Goal: Information Seeking & Learning: Learn about a topic

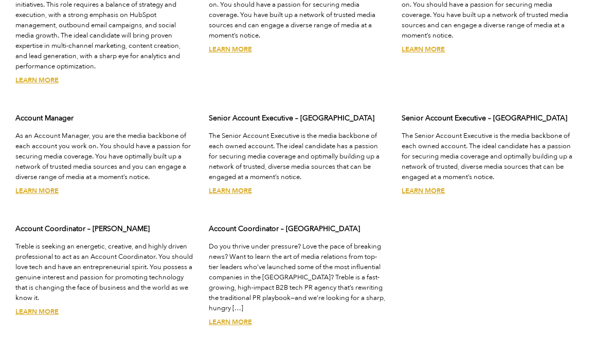
scroll to position [2901, 0]
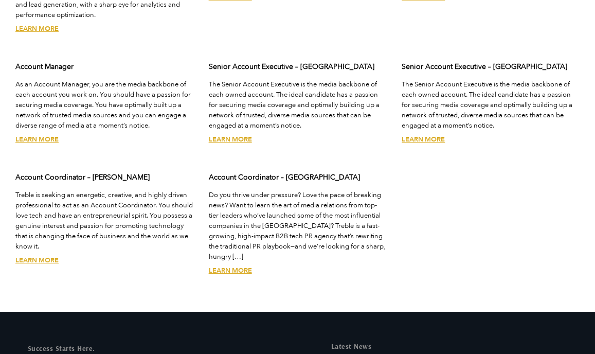
click at [249, 212] on p "Do you thrive under pressure? Love the pace of breaking news? Want to learn the…" at bounding box center [298, 226] width 178 height 72
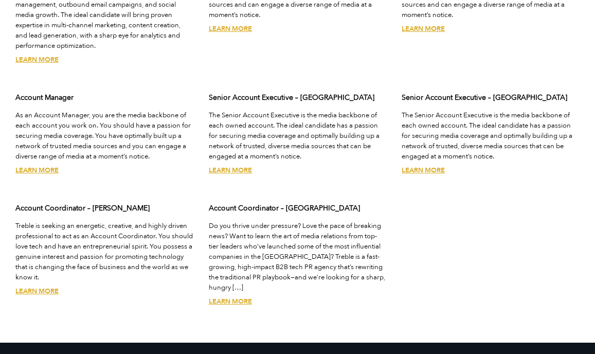
scroll to position [2878, 0]
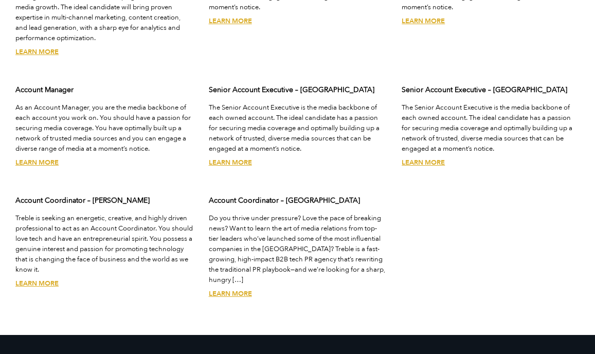
click at [232, 289] on link "Learn More" at bounding box center [230, 293] width 43 height 9
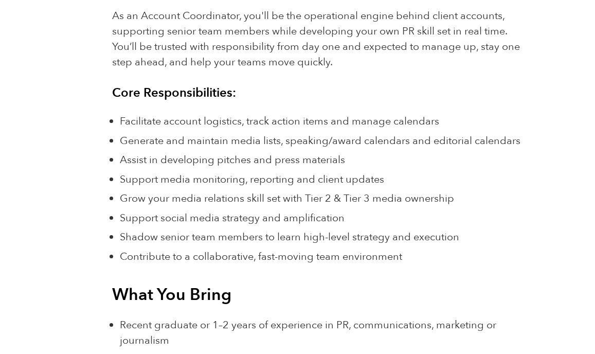
scroll to position [814, 0]
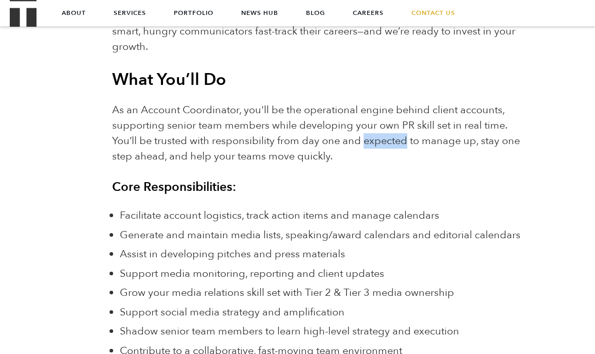
click at [391, 137] on span "As an Account Coordinator, you'll be the operational engine behind client accou…" at bounding box center [316, 133] width 408 height 60
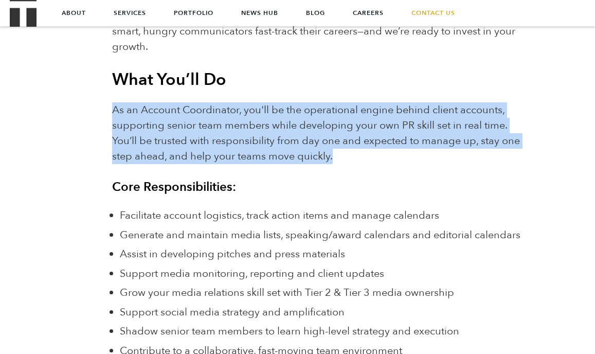
click at [524, 136] on p "As an Account Coordinator, you'll be the operational engine behind client accou…" at bounding box center [321, 133] width 419 height 62
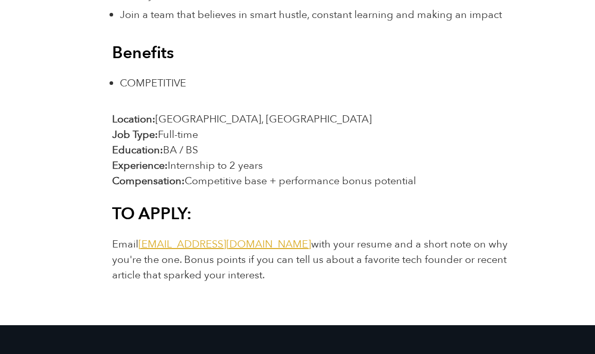
scroll to position [1460, 0]
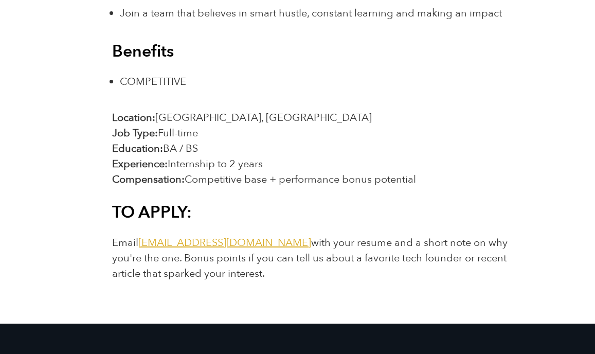
click at [442, 270] on p "Email jointheteam@treblepr.com with your resume and a short note on why you're …" at bounding box center [321, 258] width 419 height 46
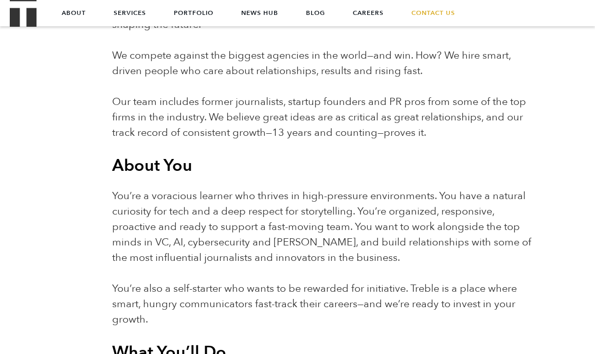
scroll to position [0, 0]
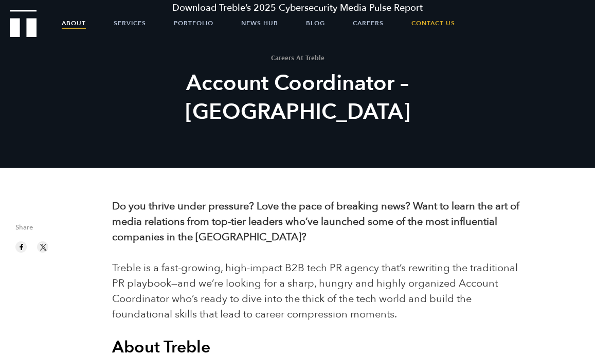
click at [76, 19] on link "About" at bounding box center [74, 23] width 24 height 26
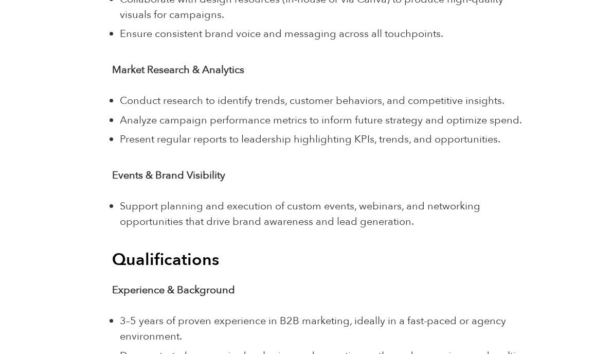
scroll to position [2216, 0]
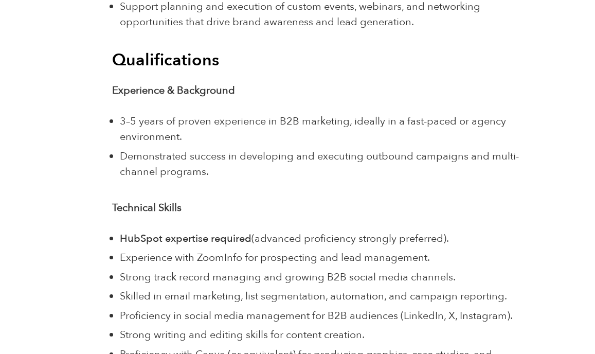
click at [281, 137] on li "3–5 years of proven experience in B2B marketing, ideally in a fast-paced or age…" at bounding box center [325, 129] width 411 height 31
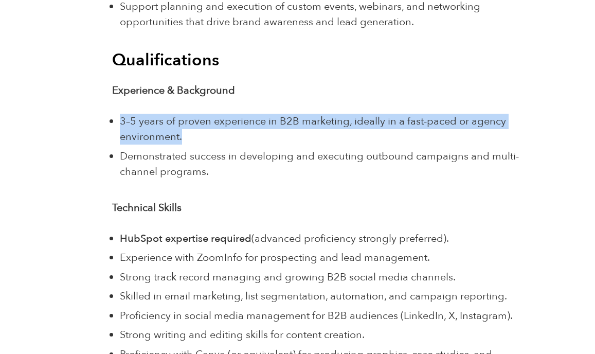
click at [408, 157] on span "Demonstrated success in developing and executing outbound campaigns and multi-c…" at bounding box center [319, 163] width 399 height 29
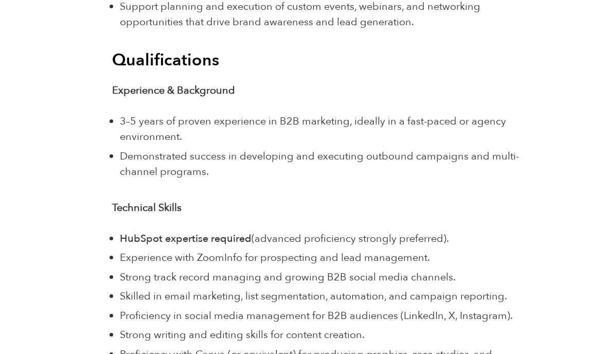
click at [408, 178] on li "Demonstrated success in developing and executing outbound campaigns and multi-c…" at bounding box center [325, 164] width 411 height 31
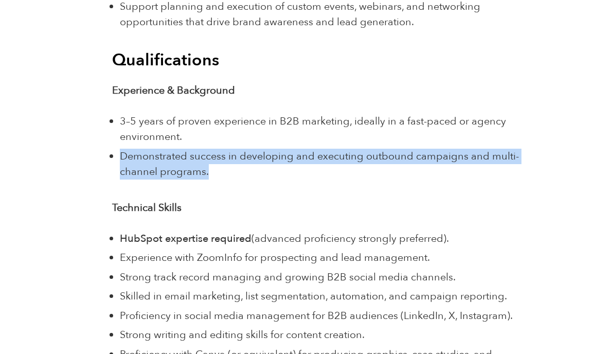
click at [491, 208] on p "Technical Skills" at bounding box center [321, 207] width 419 height 15
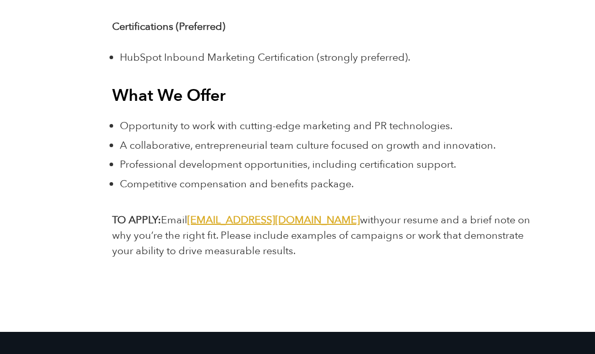
scroll to position [2685, 0]
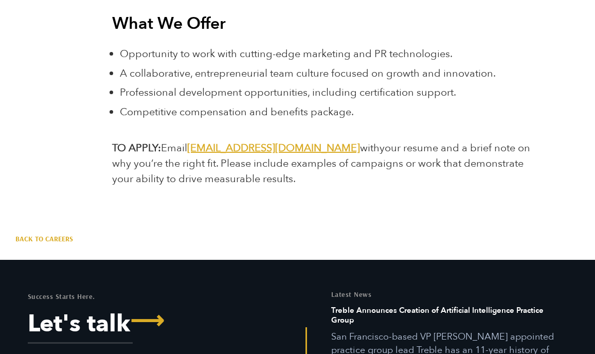
click at [485, 181] on p "TO APPLY: Email jointheteam@treblepr.com with your resume and a brief note on w…" at bounding box center [321, 163] width 419 height 46
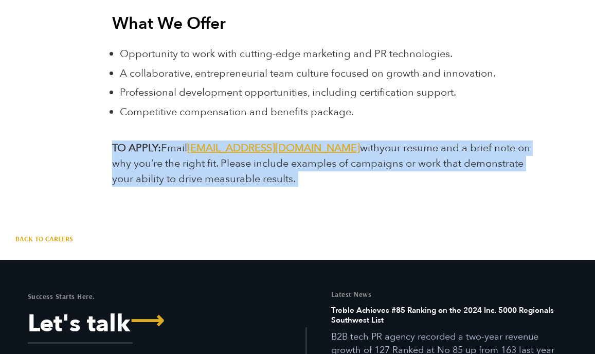
click at [416, 173] on p "TO APPLY: Email jointheteam@treblepr.com with your resume and a brief note on w…" at bounding box center [321, 163] width 419 height 46
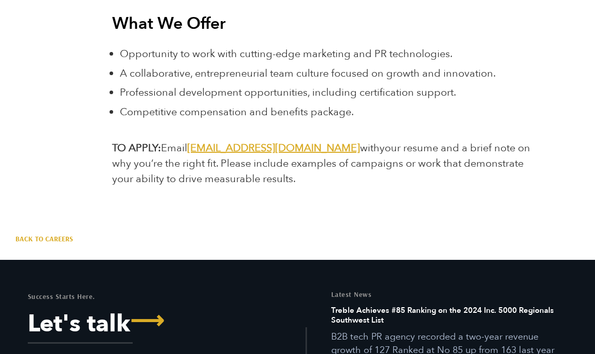
click at [416, 173] on p "TO APPLY: Email jointheteam@treblepr.com with your resume and a brief note on w…" at bounding box center [321, 163] width 419 height 46
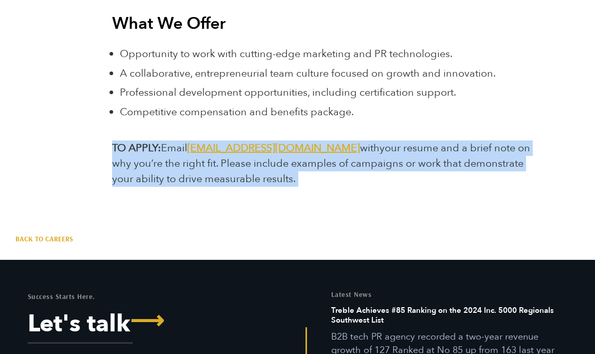
click at [466, 176] on p "TO APPLY: Email jointheteam@treblepr.com with your resume and a brief note on w…" at bounding box center [321, 163] width 419 height 46
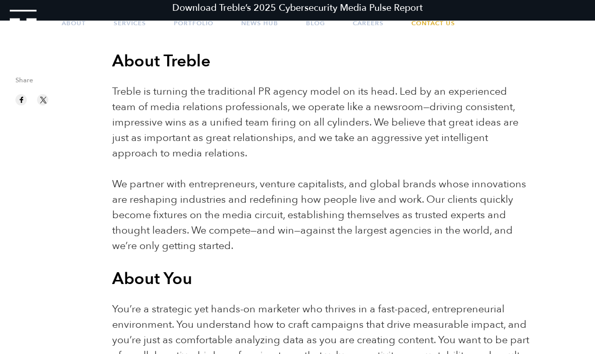
scroll to position [0, 0]
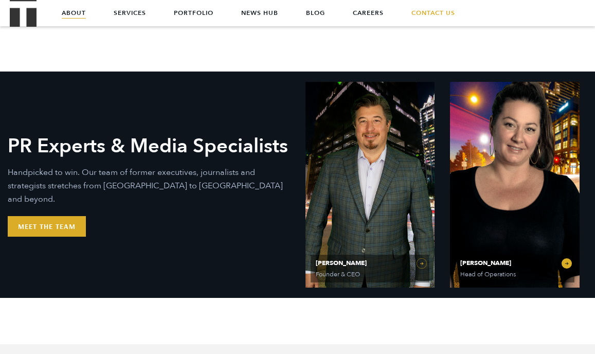
click at [566, 266] on link "[PERSON_NAME] Head of Operations" at bounding box center [515, 185] width 130 height 206
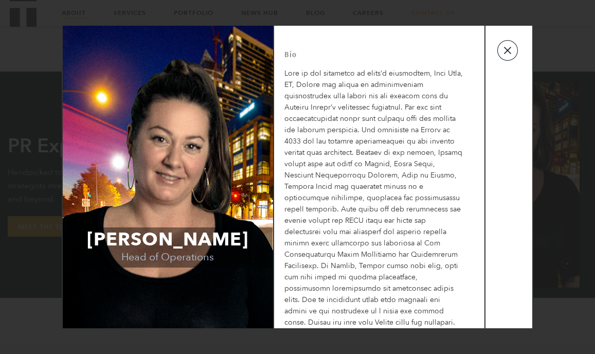
click at [505, 54] on button "button" at bounding box center [507, 50] width 21 height 21
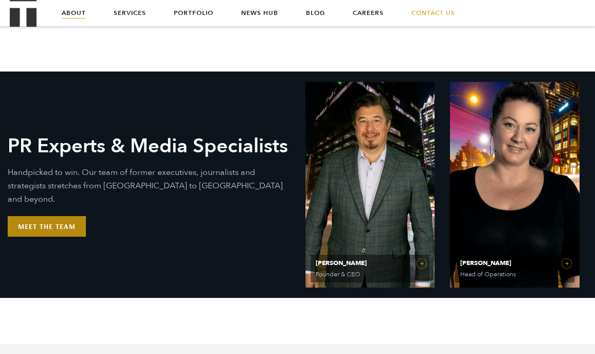
click at [41, 218] on link "Meet the Team" at bounding box center [47, 226] width 78 height 21
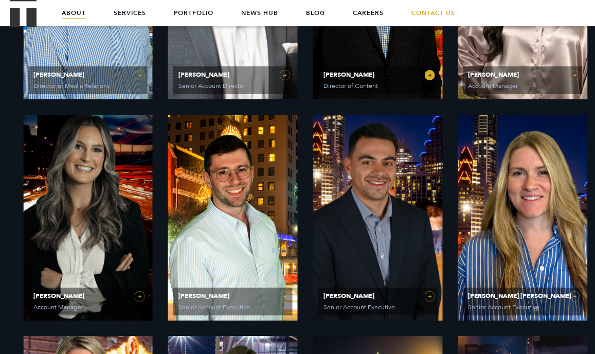
scroll to position [706, 0]
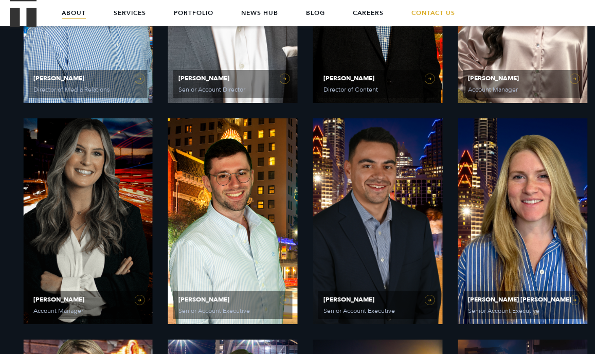
drag, startPoint x: 240, startPoint y: 298, endPoint x: 505, endPoint y: 6, distance: 394.8
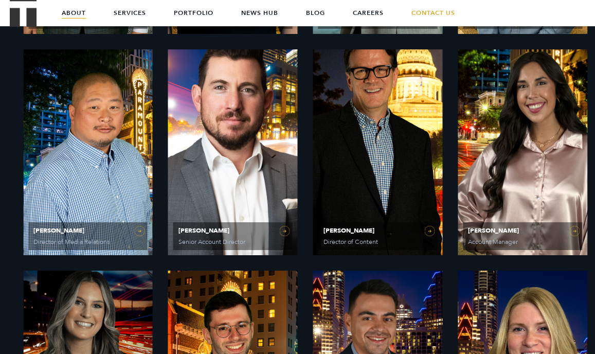
scroll to position [549, 0]
